Goal: Information Seeking & Learning: Learn about a topic

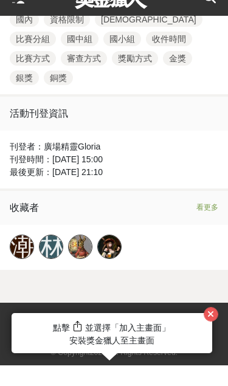
scroll to position [2022, 0]
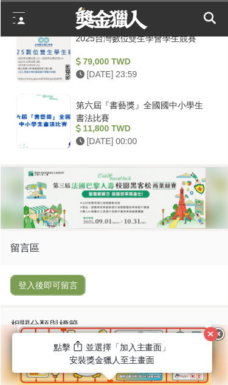
scroll to position [1671, 0]
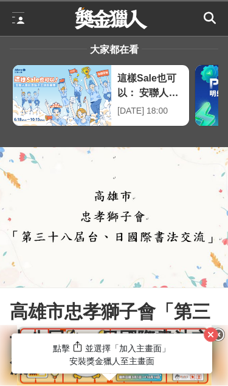
scroll to position [4, 0]
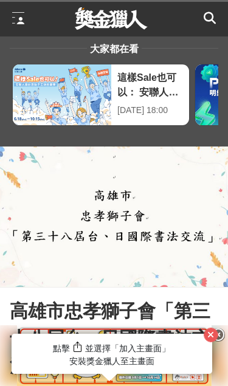
click at [209, 339] on icon "button" at bounding box center [210, 335] width 7 height 9
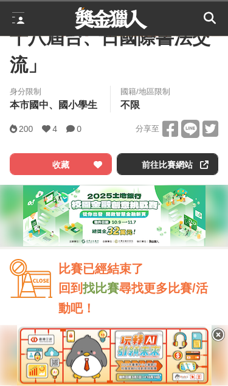
scroll to position [305, 0]
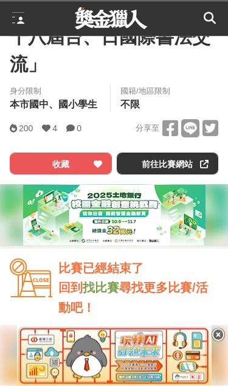
click at [198, 159] on link "前往比賽網站" at bounding box center [168, 164] width 102 height 22
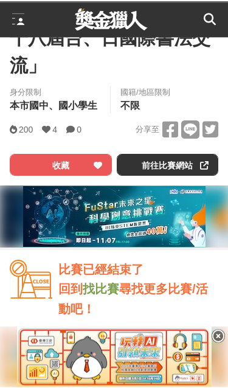
scroll to position [341, 0]
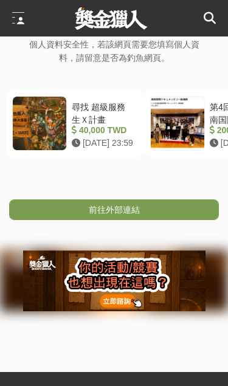
scroll to position [39, 0]
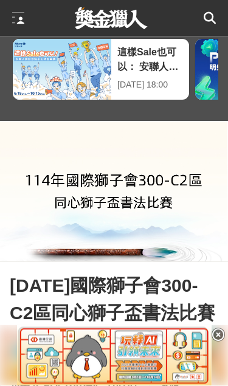
scroll to position [6, 0]
